Goal: Transaction & Acquisition: Download file/media

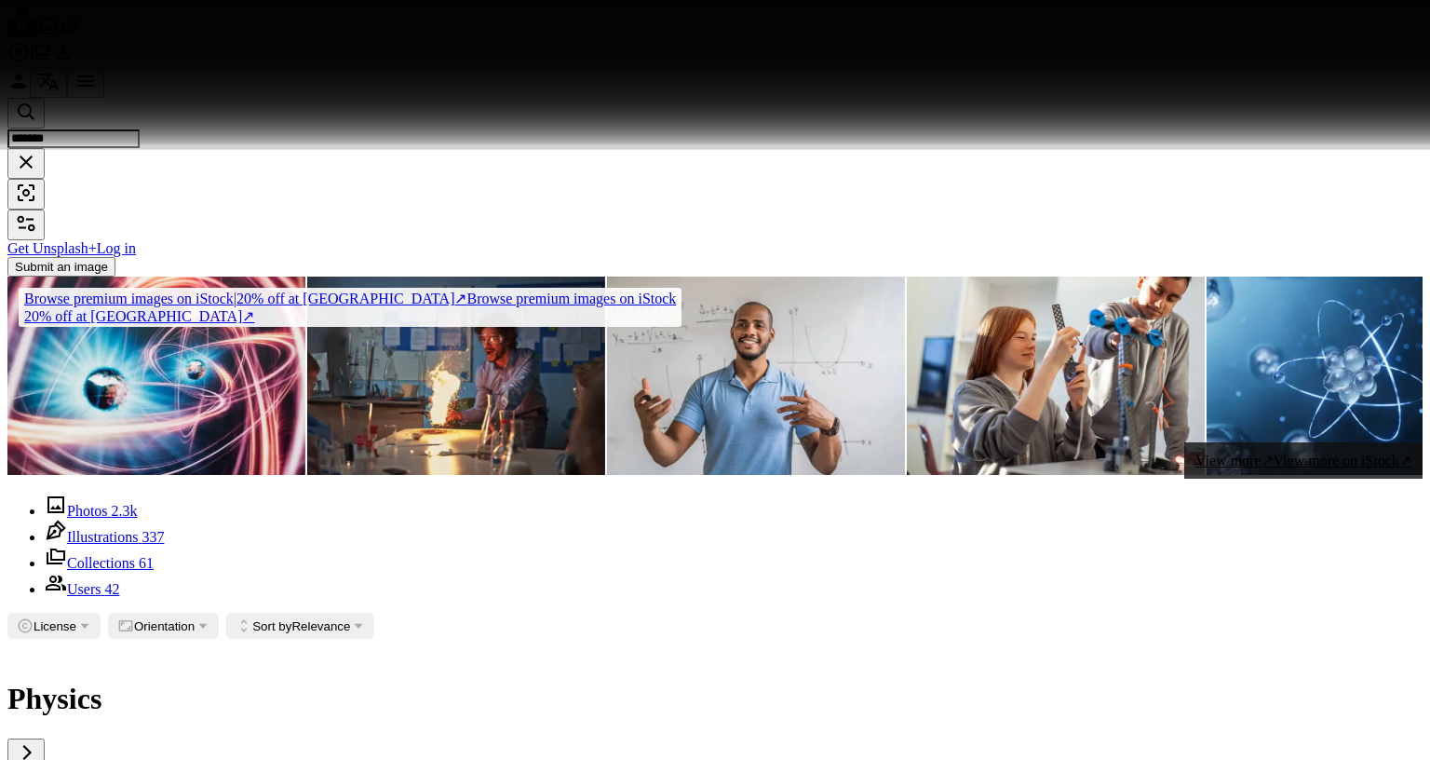
scroll to position [15920, 0]
